Goal: Task Accomplishment & Management: Use online tool/utility

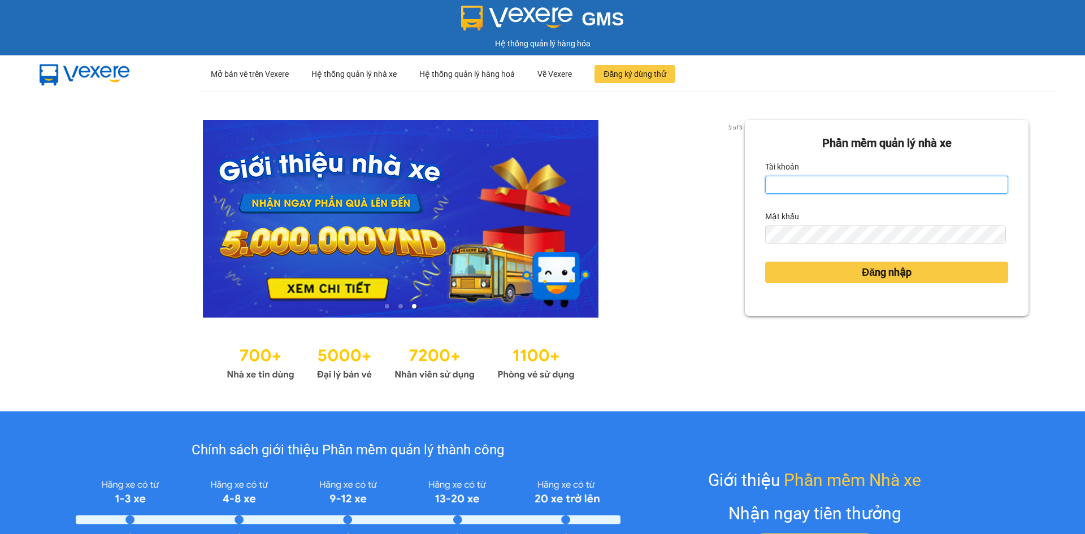
click at [838, 183] on input "Tài khoản" at bounding box center [886, 185] width 243 height 18
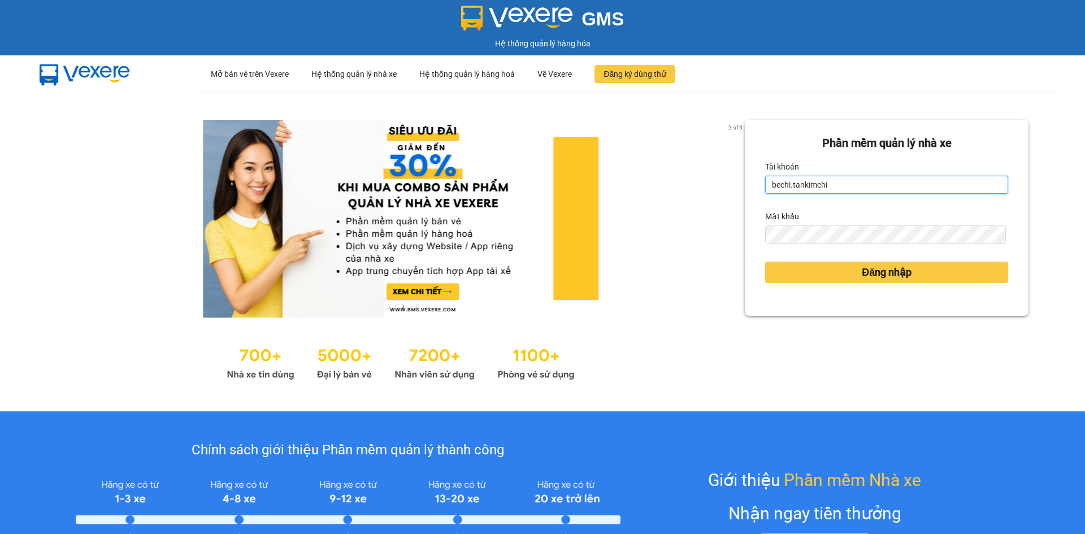
type input "bechi.tankimchi"
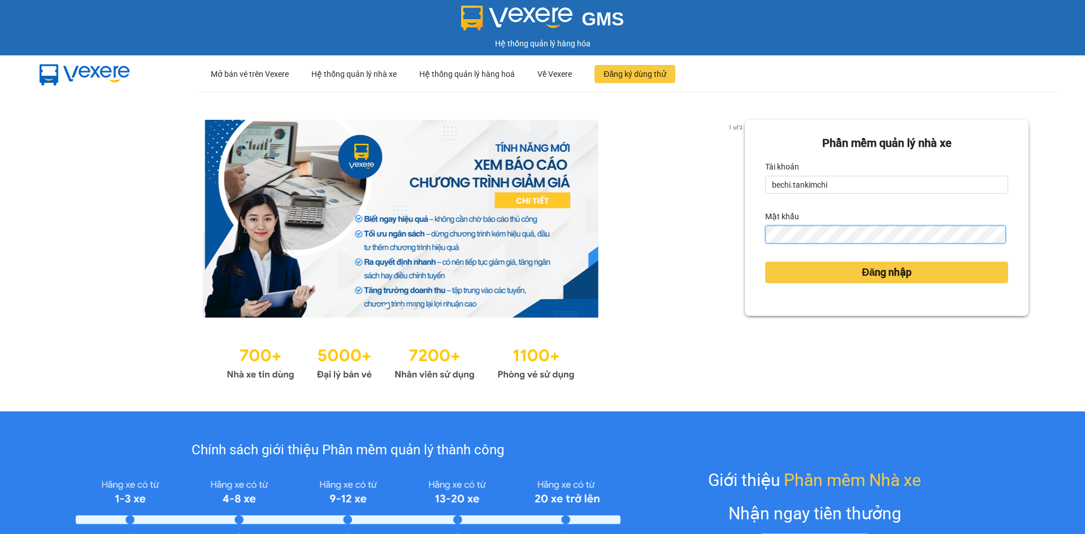
click at [765, 262] on button "Đăng nhập" at bounding box center [886, 272] width 243 height 21
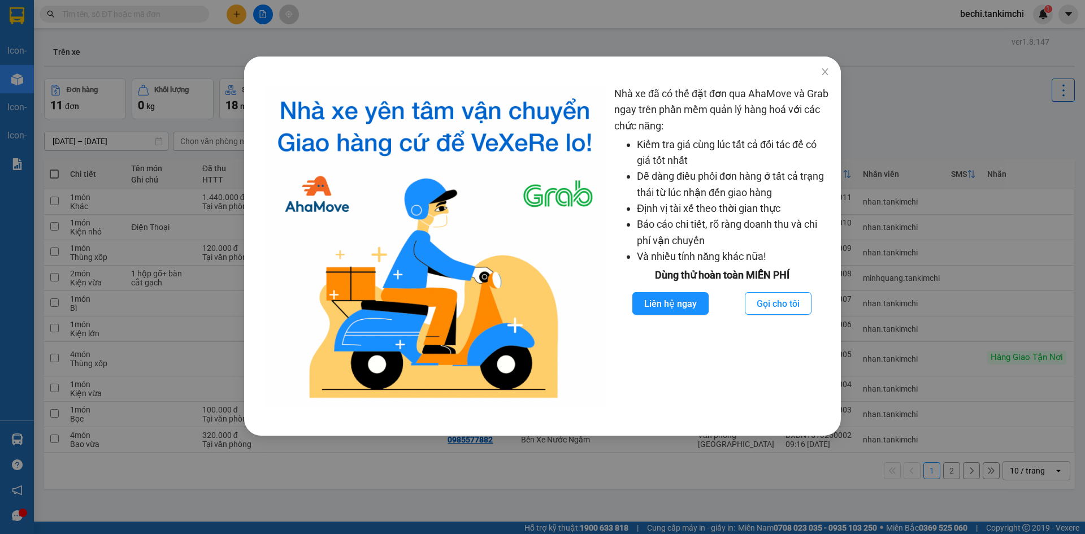
click at [902, 269] on div "Nhà xe đã có thể đặt đơn qua AhaMove và Grab ngay trên phần mềm quản lý hàng ho…" at bounding box center [542, 267] width 1085 height 534
